Goal: Task Accomplishment & Management: Manage account settings

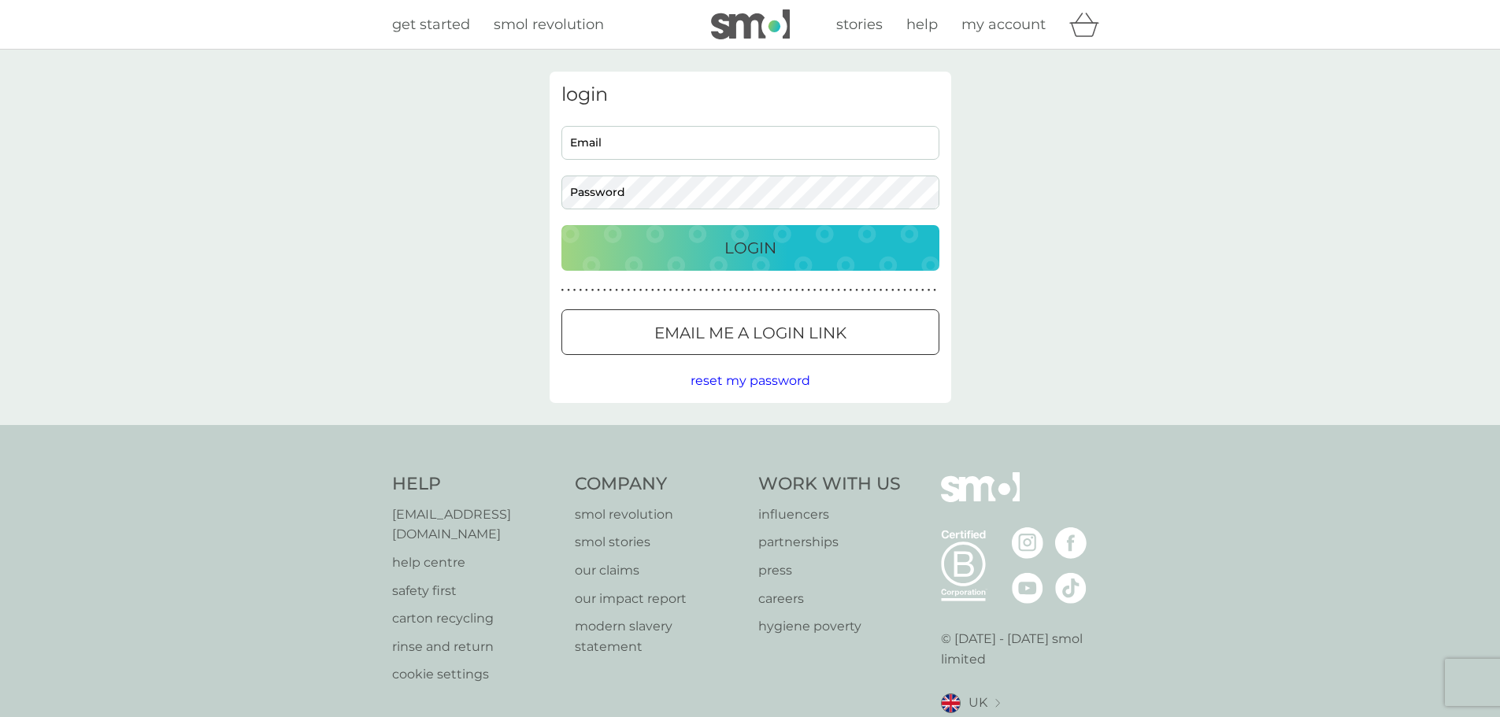
click at [719, 143] on input "Email" at bounding box center [750, 143] width 378 height 34
type input "jeannettefield62@gmail.com"
click at [714, 241] on div "Login" at bounding box center [750, 247] width 346 height 25
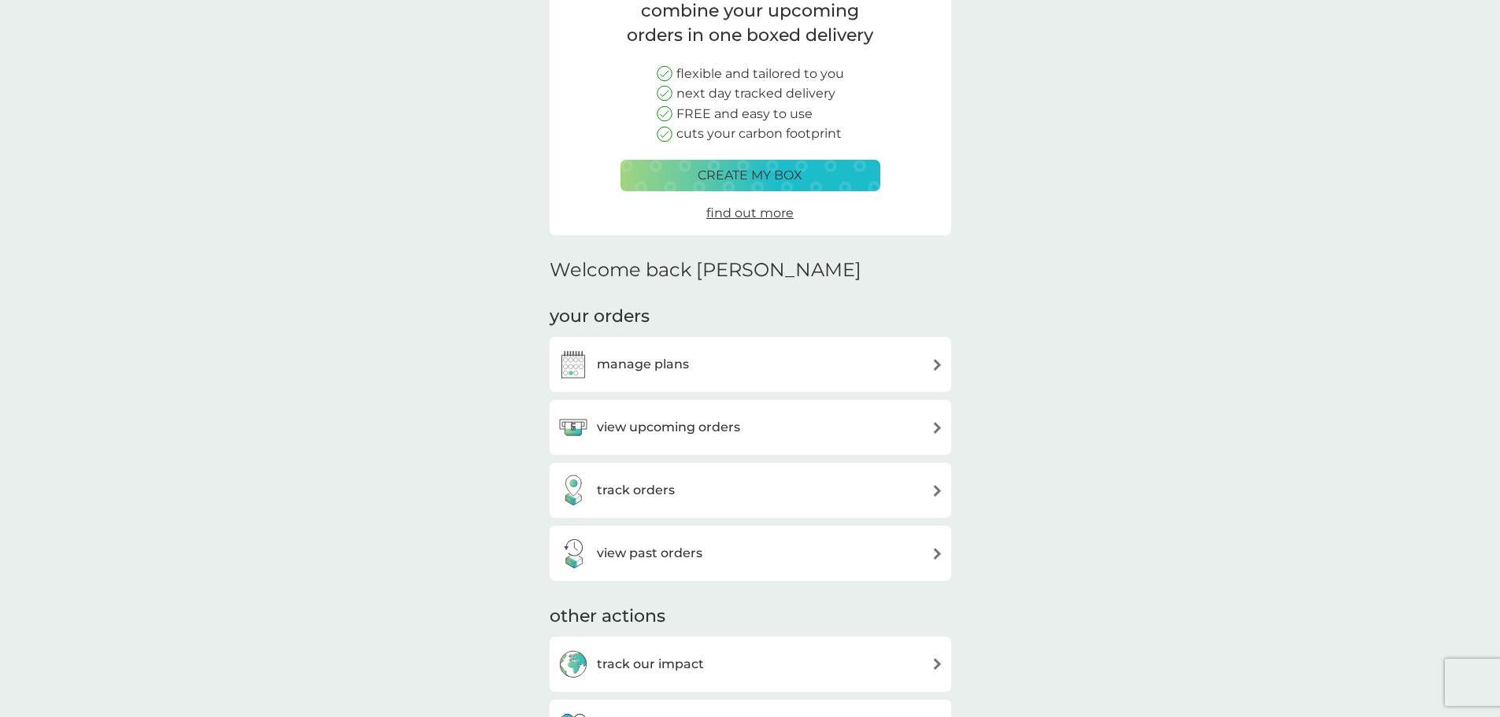
scroll to position [157, 0]
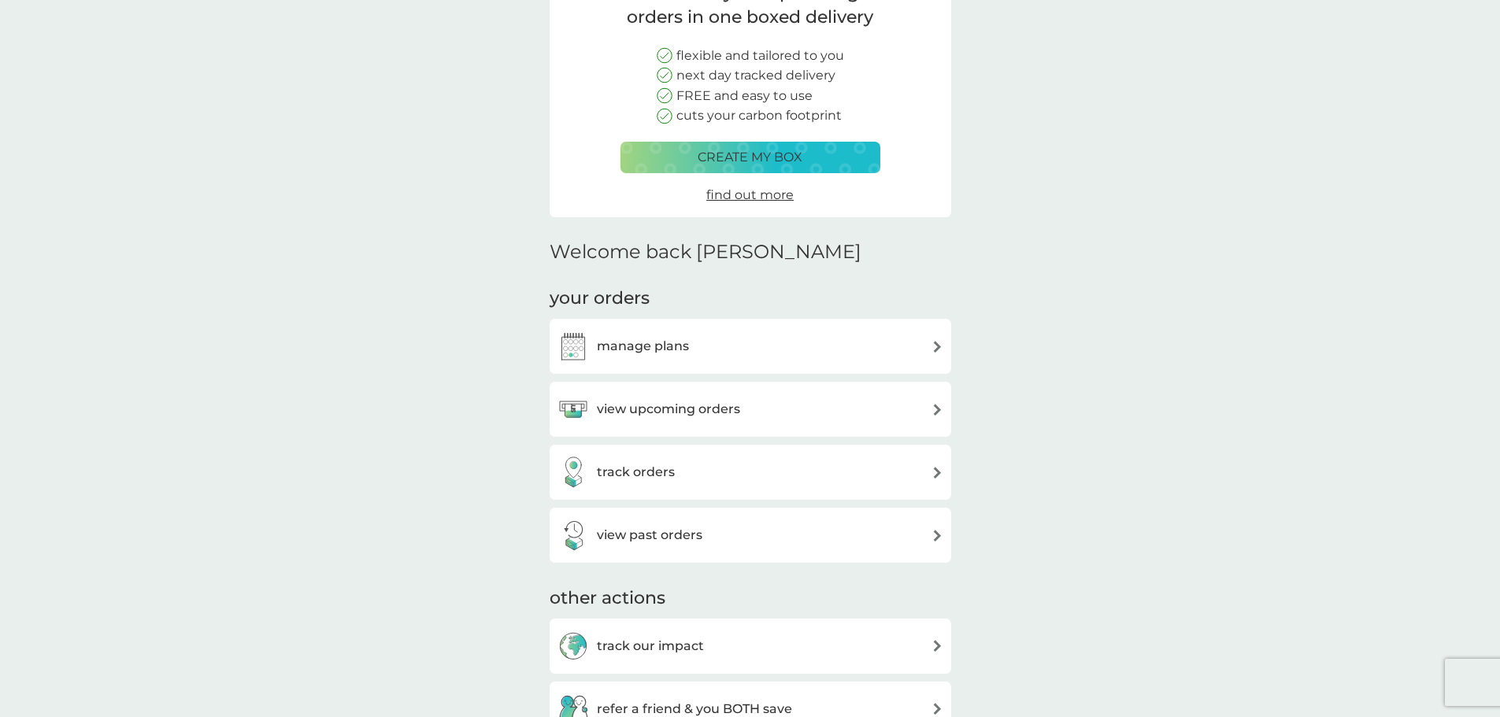
click at [638, 405] on h3 "view upcoming orders" at bounding box center [668, 409] width 143 height 20
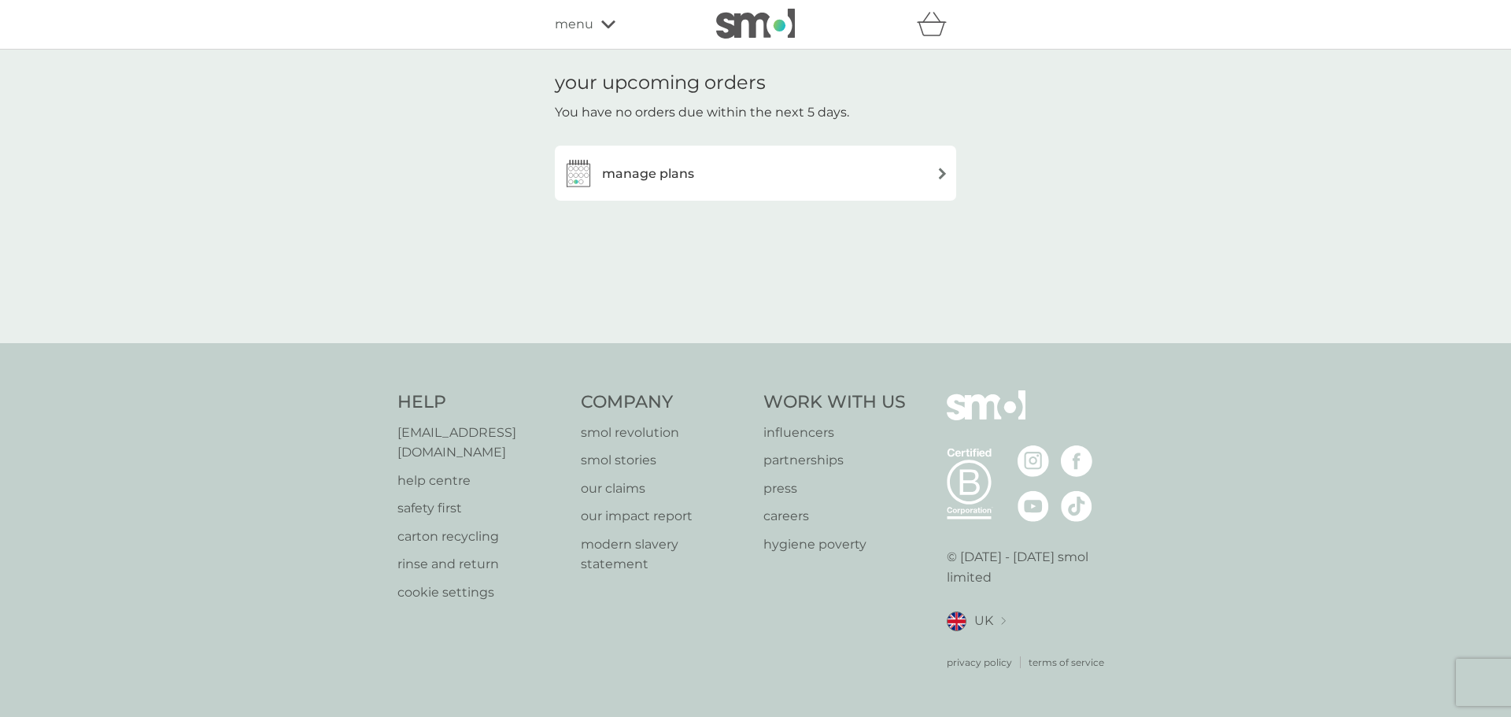
click at [632, 172] on h3 "manage plans" at bounding box center [648, 174] width 92 height 20
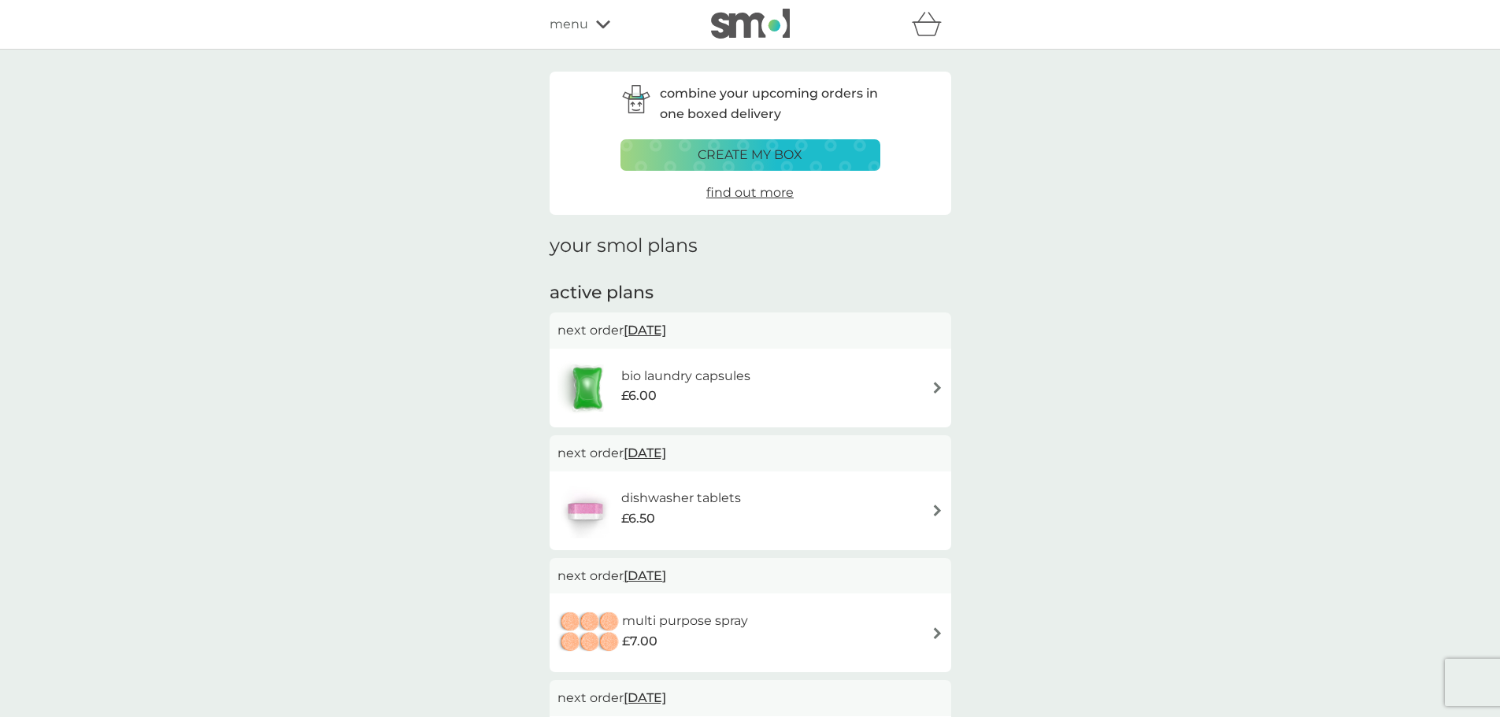
click at [563, 27] on span "menu" at bounding box center [568, 24] width 39 height 20
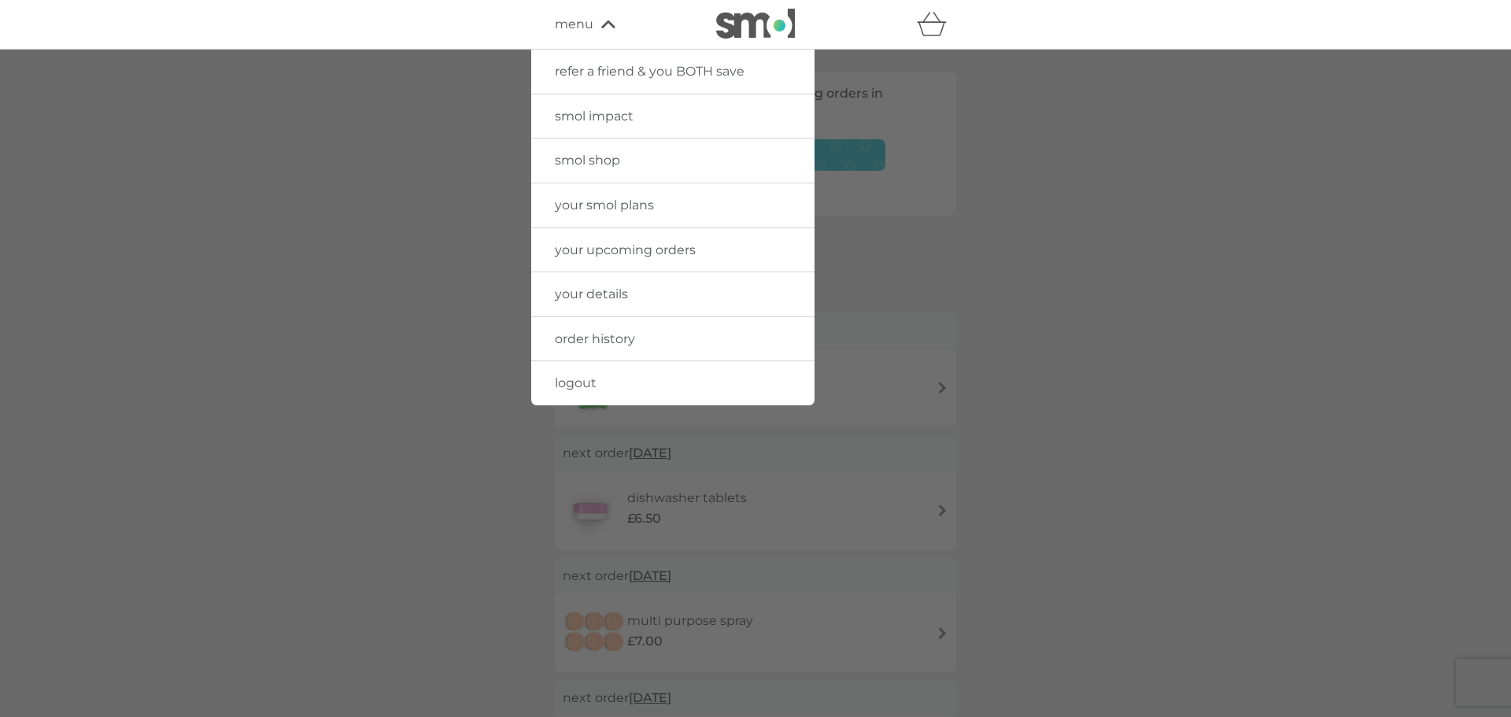
click at [601, 343] on span "order history" at bounding box center [595, 338] width 80 height 15
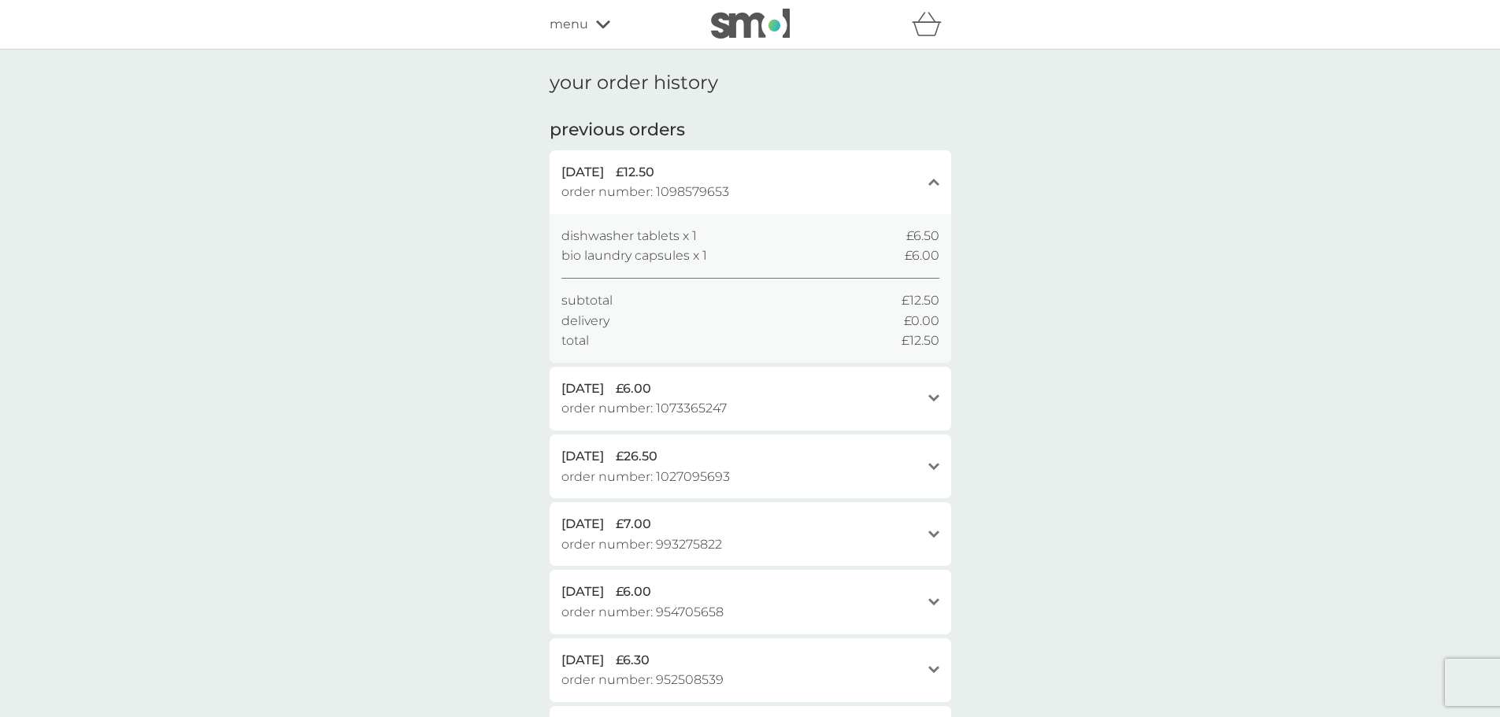
click at [580, 26] on span "menu" at bounding box center [568, 24] width 39 height 20
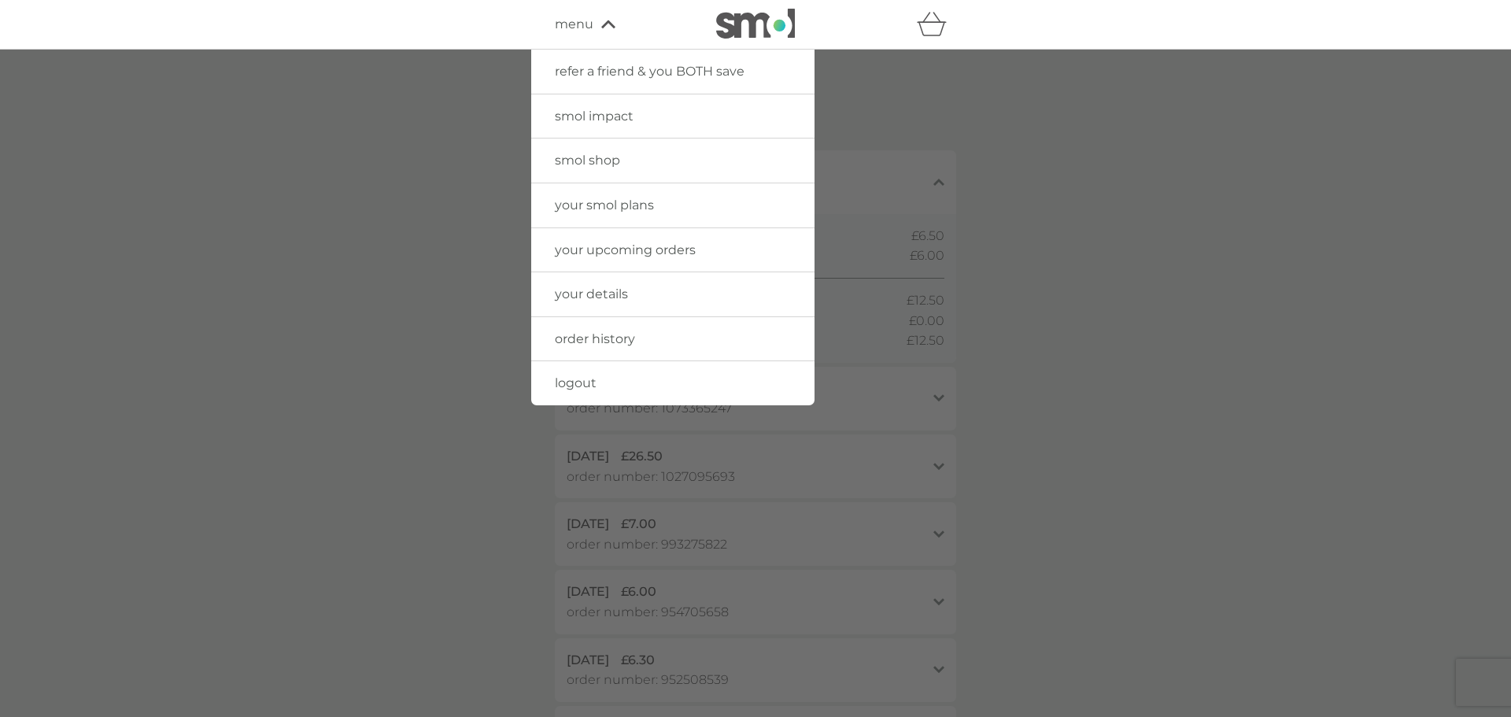
click at [575, 385] on span "logout" at bounding box center [576, 382] width 42 height 15
